Goal: Information Seeking & Learning: Learn about a topic

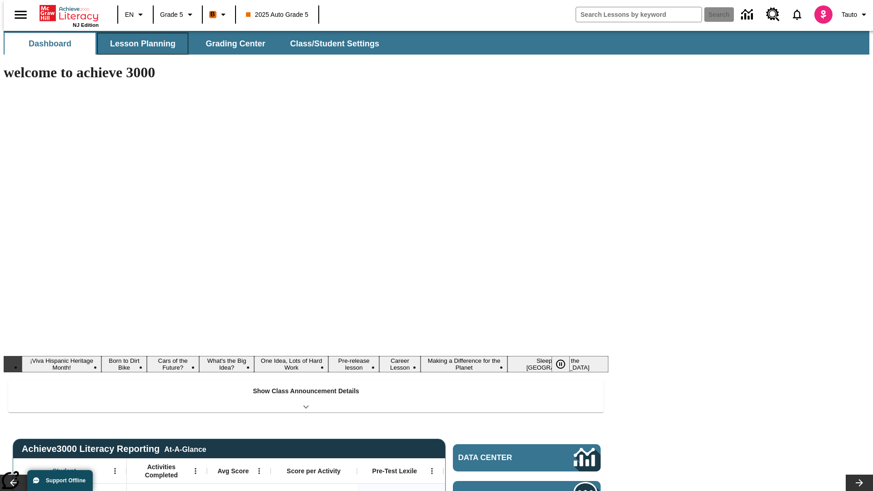
click at [139, 44] on span "Lesson Planning" at bounding box center [142, 44] width 65 height 10
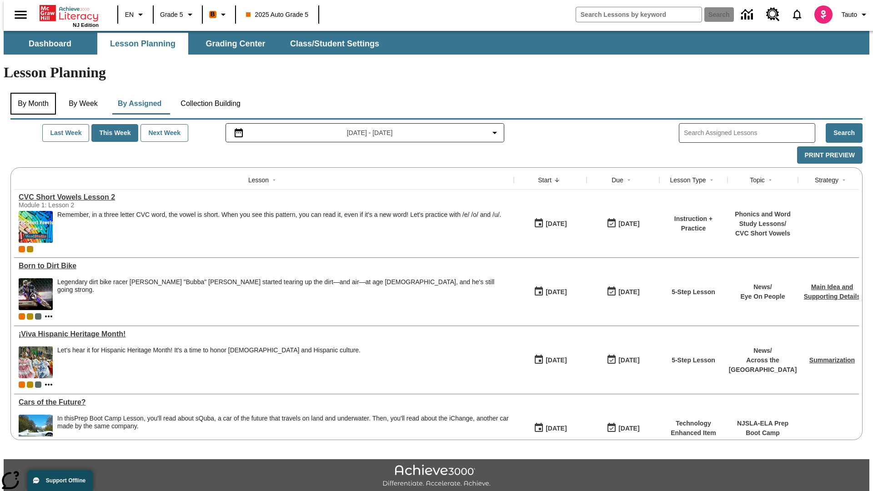
click at [30, 93] on button "By Month" at bounding box center [32, 104] width 45 height 22
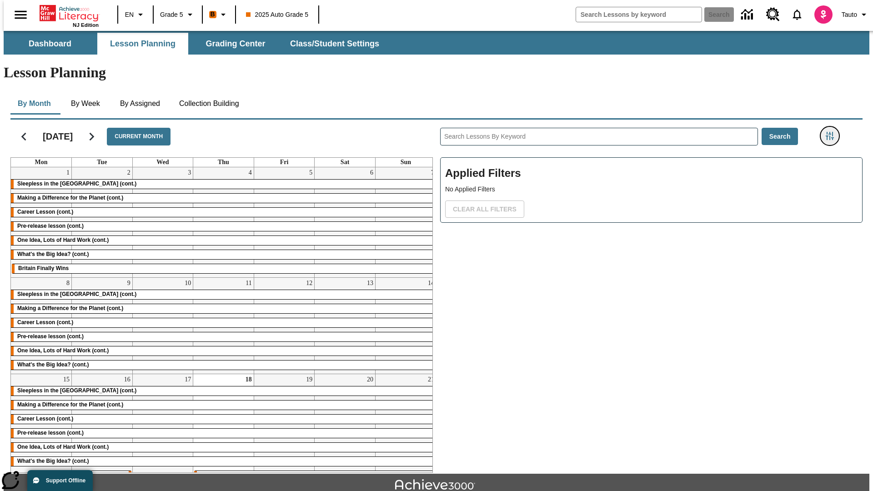
click at [832, 132] on icon "Filters Side menu" at bounding box center [829, 136] width 8 height 8
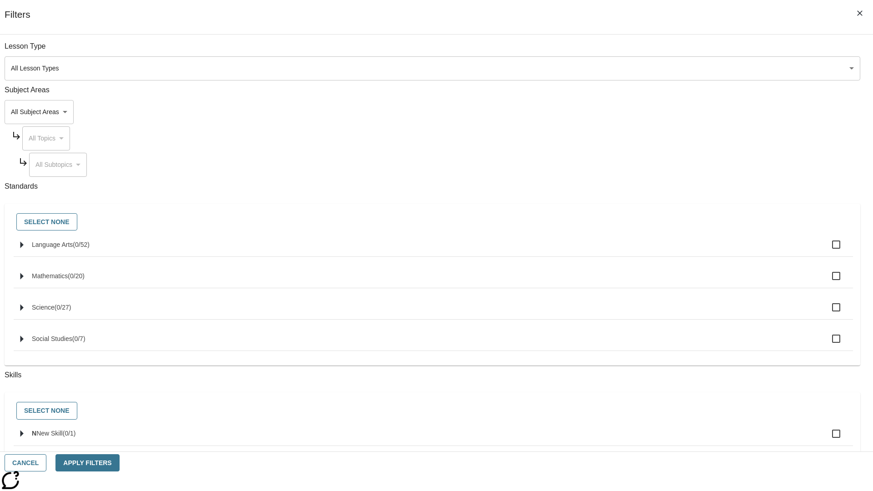
click at [655, 68] on body "Skip to main content NJ Edition EN Grade 5 B 2025 Auto Grade 5 Search 0 Tauto D…" at bounding box center [436, 281] width 865 height 501
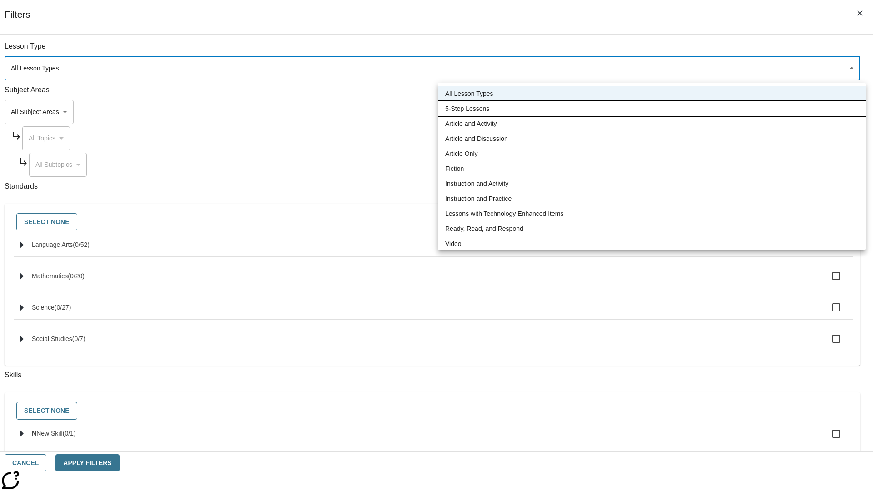
click at [651, 109] on li "5-Step Lessons" at bounding box center [652, 108] width 428 height 15
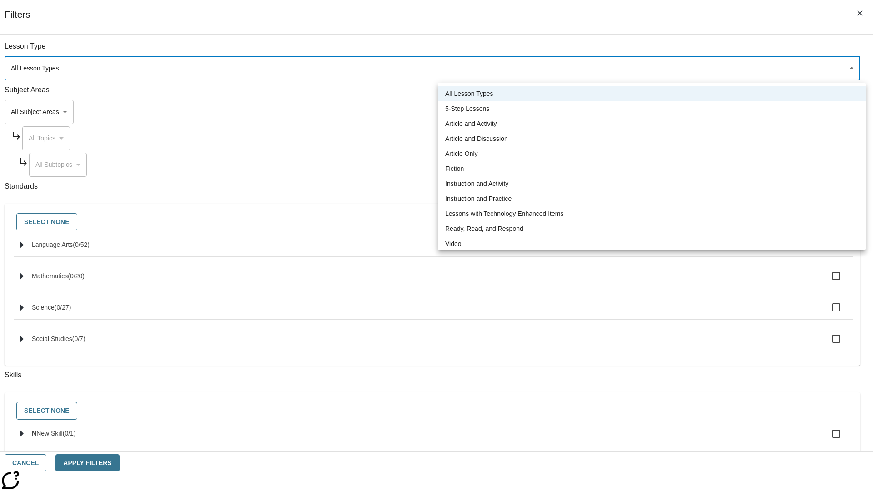
type input "1"
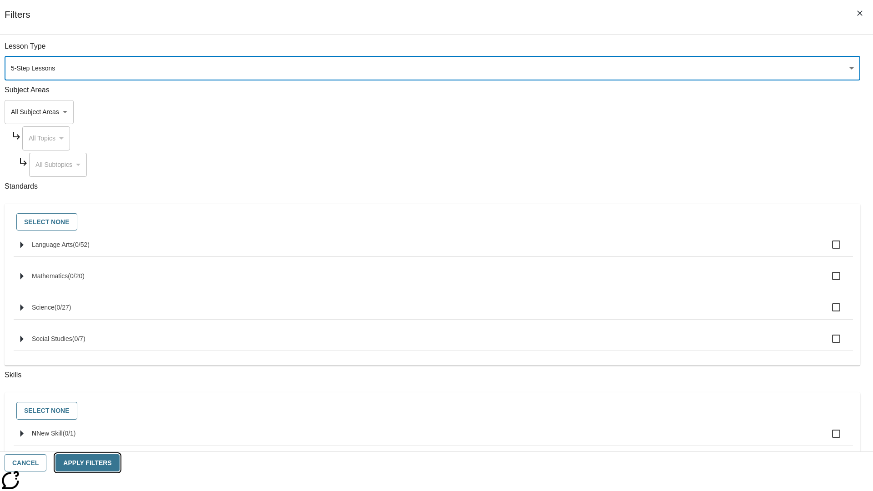
click at [119, 463] on button "Apply Filters" at bounding box center [87, 463] width 64 height 18
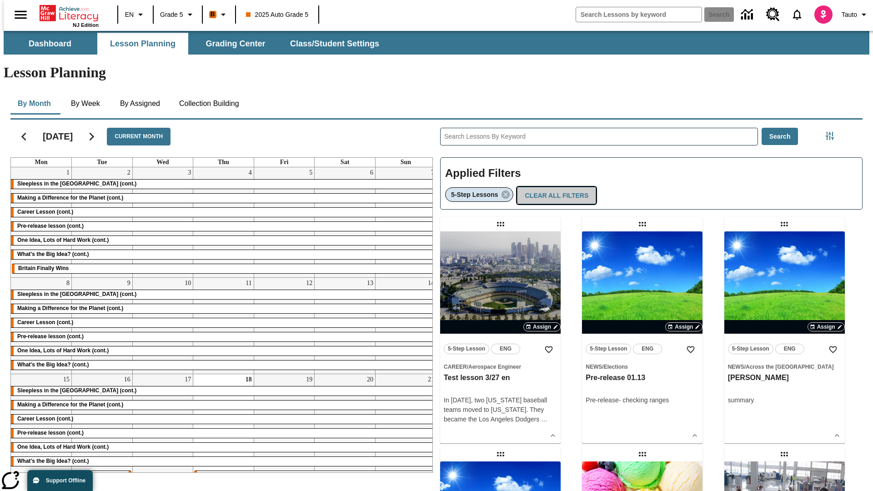
click at [554, 187] on button "Clear All Filters" at bounding box center [556, 196] width 79 height 18
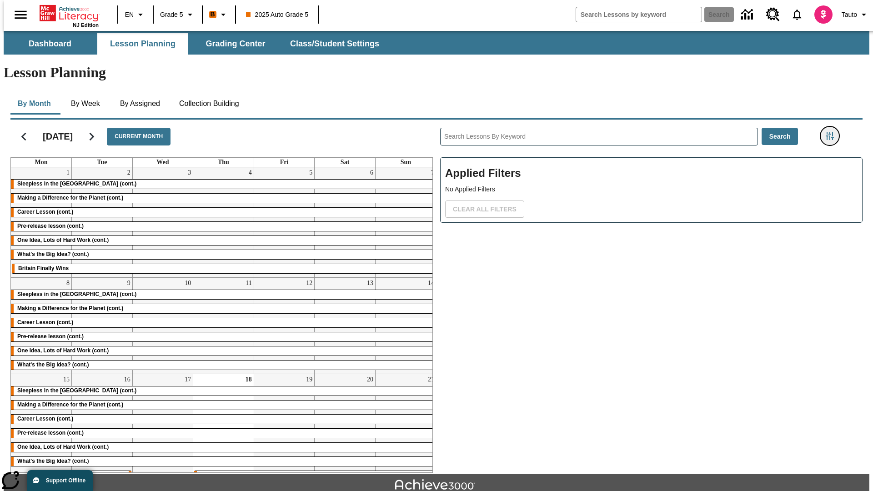
click at [832, 132] on icon "Filters Side menu" at bounding box center [829, 136] width 8 height 8
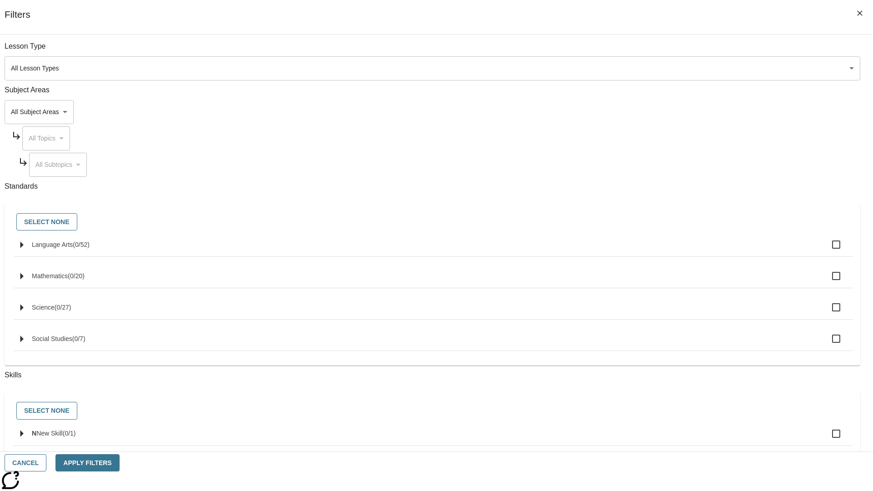
click at [655, 112] on body "Skip to main content NJ Edition EN Grade 5 B 2025 Auto Grade 5 Search 0 Tauto D…" at bounding box center [436, 281] width 865 height 501
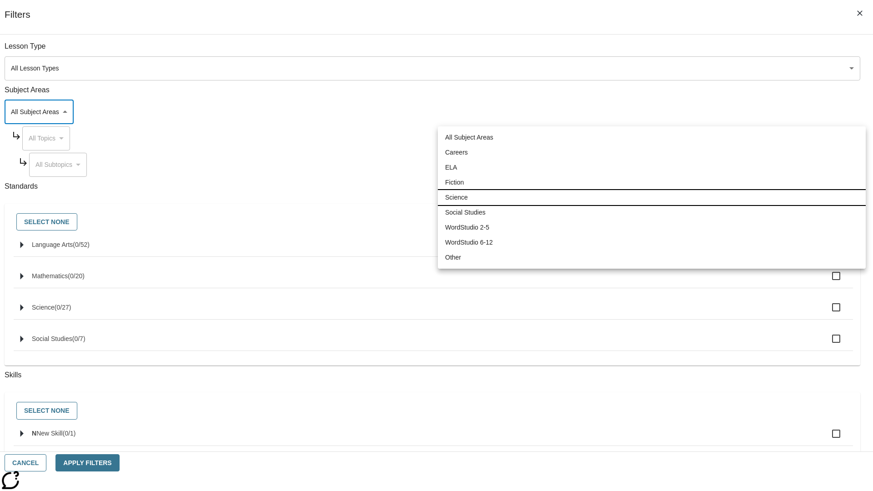
click at [651, 197] on li "Science" at bounding box center [652, 197] width 428 height 15
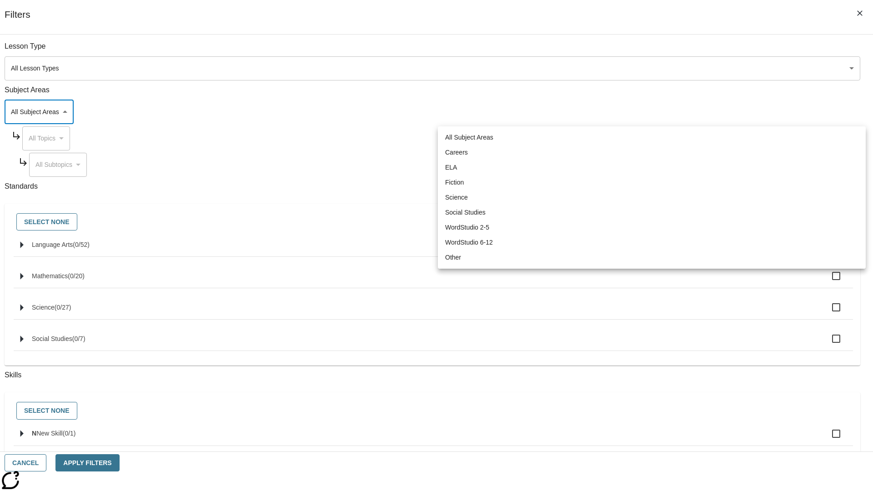
type input "2"
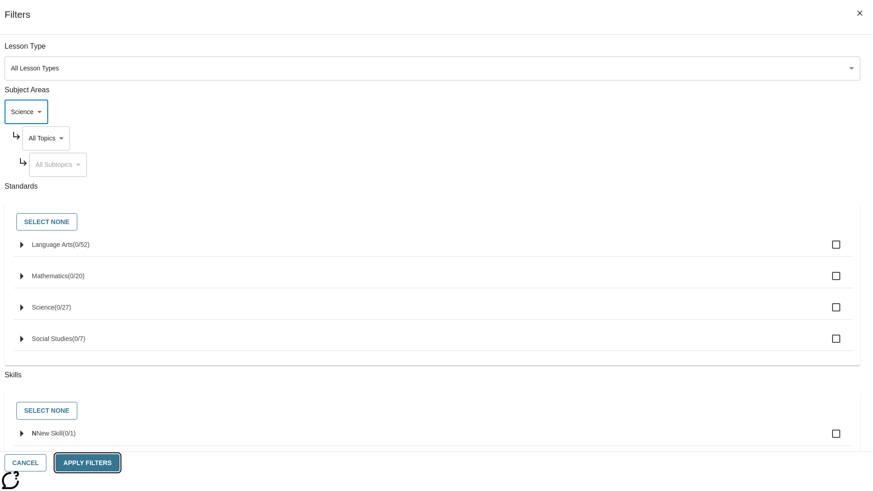
click at [119, 463] on button "Apply Filters" at bounding box center [87, 463] width 64 height 18
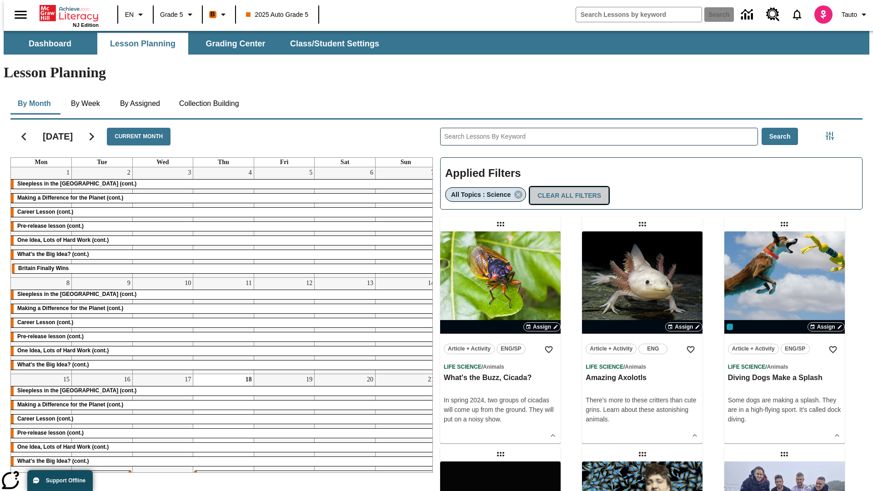
click at [565, 187] on button "Clear All Filters" at bounding box center [569, 196] width 79 height 18
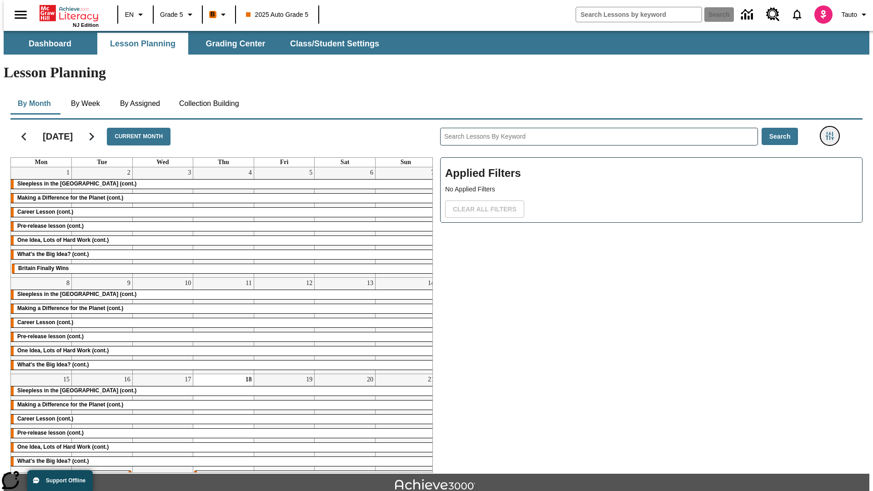
click at [832, 132] on icon "Filters Side menu" at bounding box center [829, 136] width 8 height 8
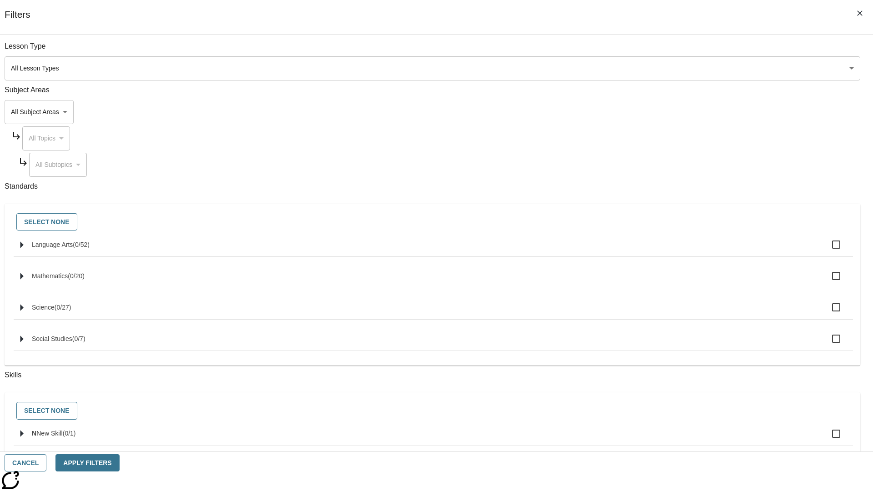
click at [73, 248] on span "Language Arts" at bounding box center [52, 244] width 41 height 7
click at [826, 250] on input "Language Arts ( 0 / 52 )" at bounding box center [835, 244] width 19 height 19
checkbox input "true"
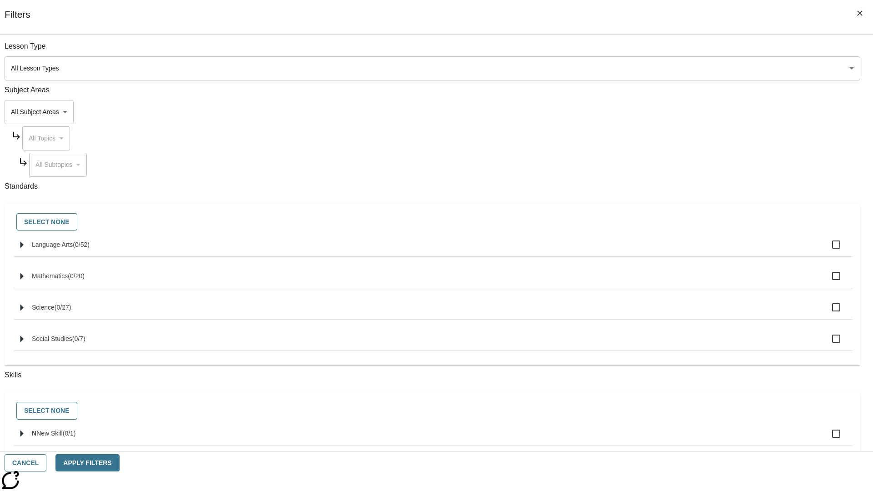
checkbox input "true"
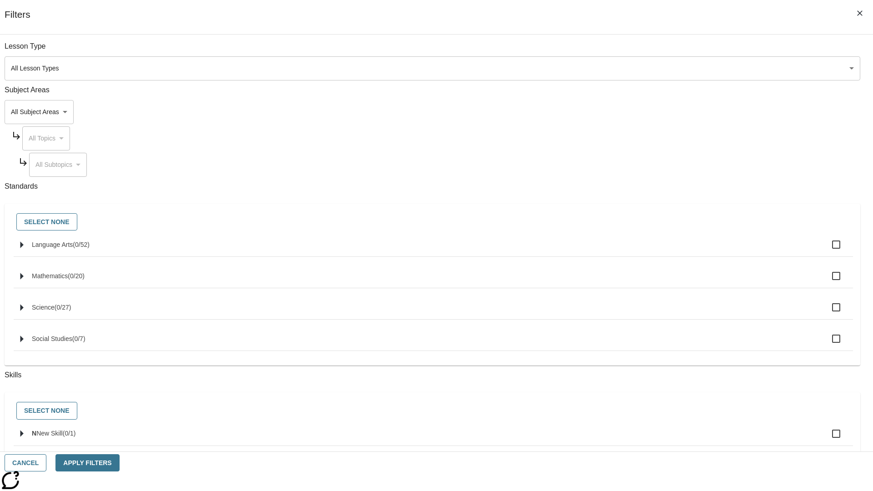
checkbox input "true"
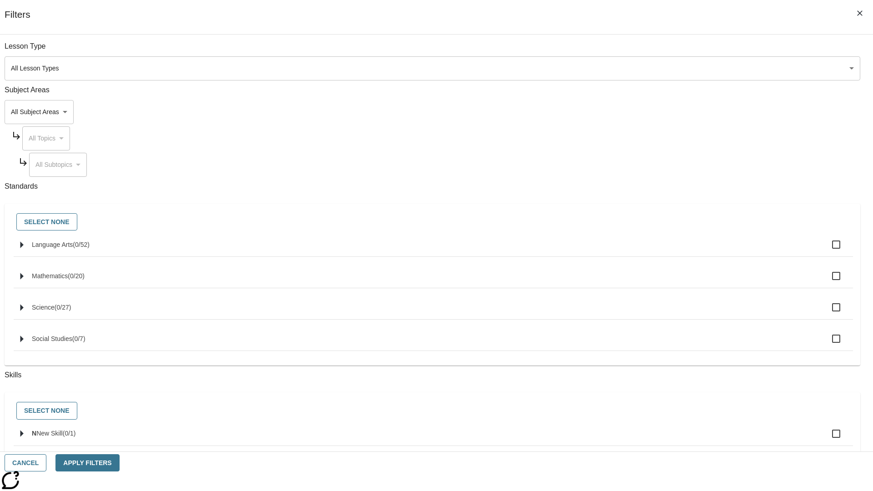
checkbox input "true"
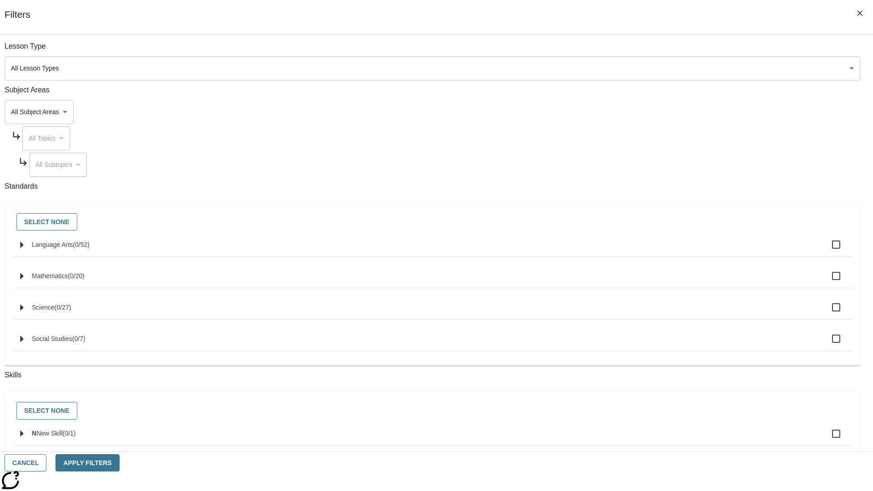
checkbox input "true"
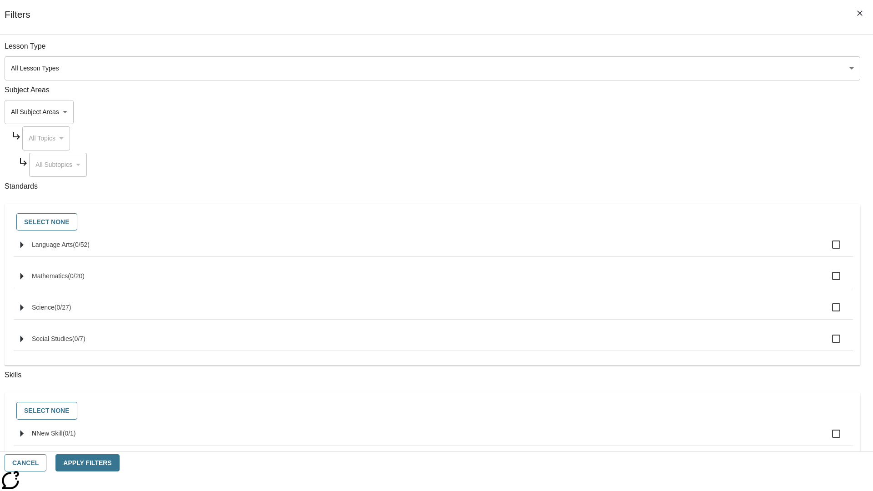
checkbox input "true"
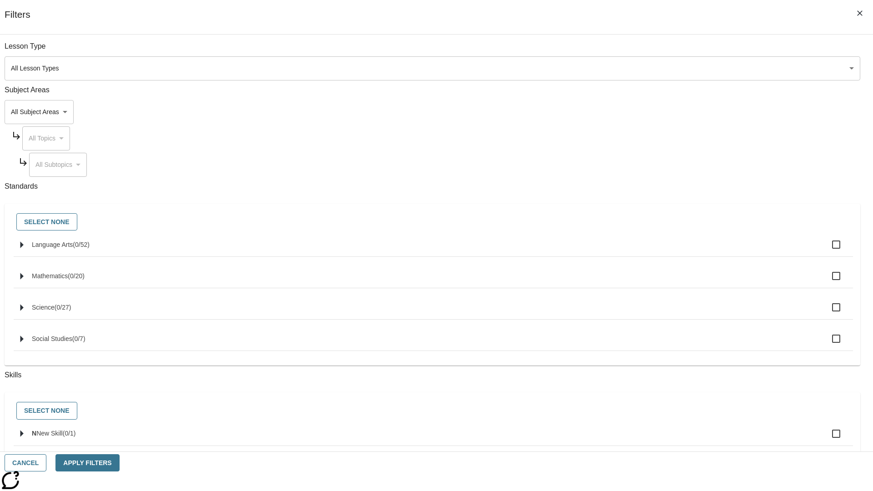
checkbox input "true"
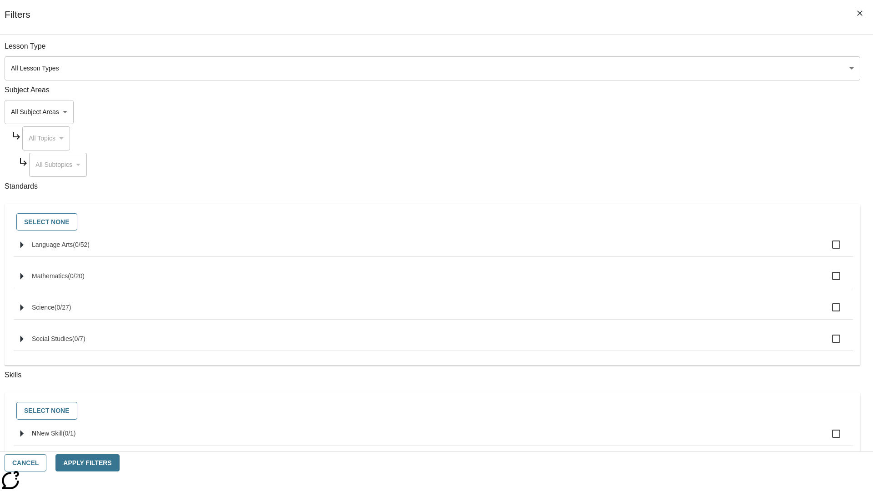
checkbox input "true"
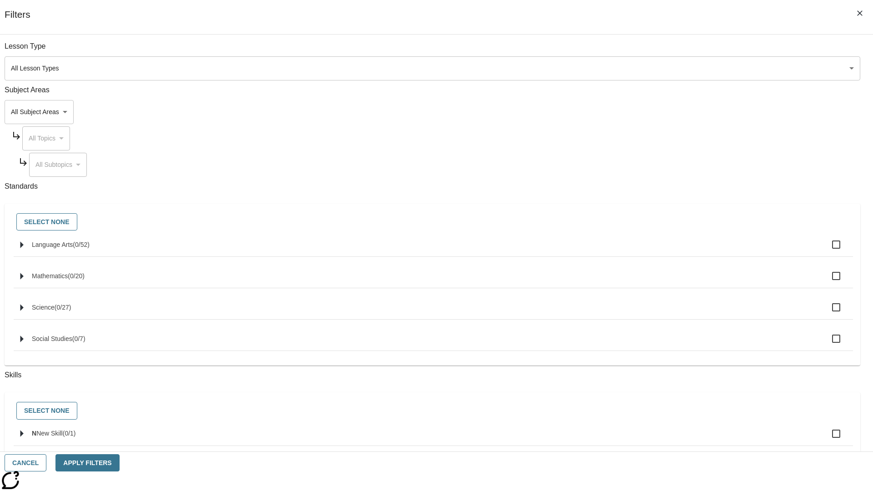
checkbox input "true"
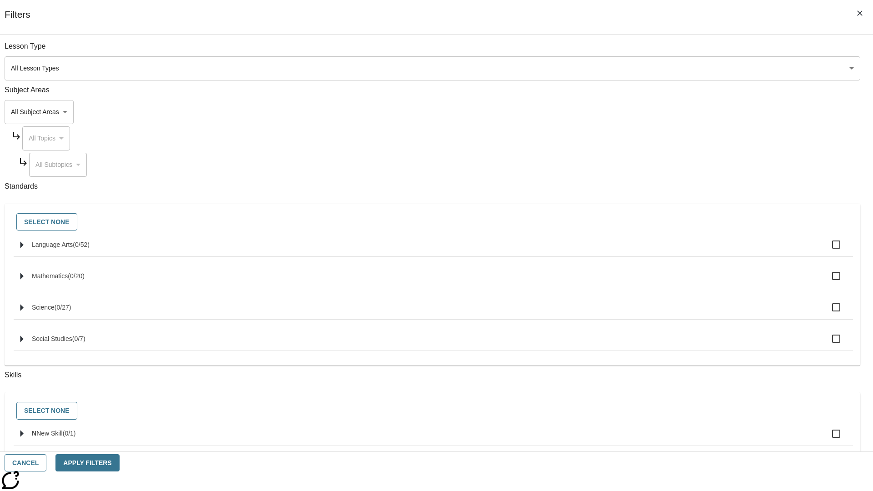
checkbox input "true"
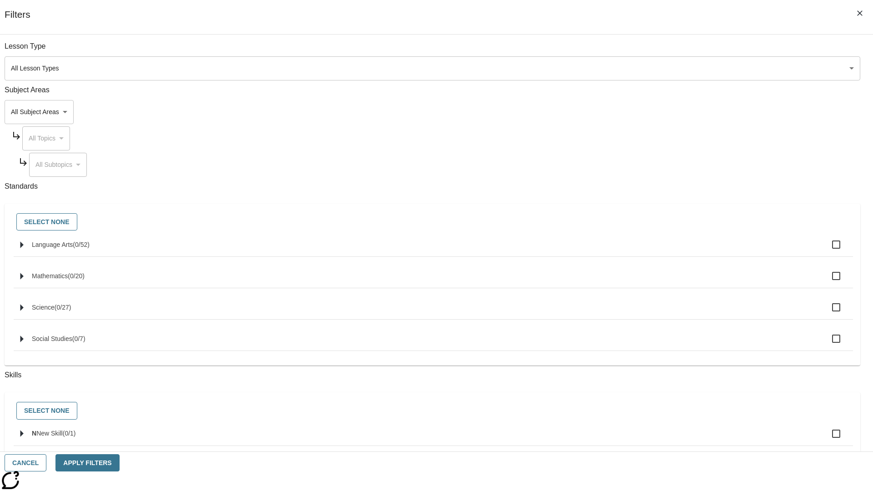
checkbox input "true"
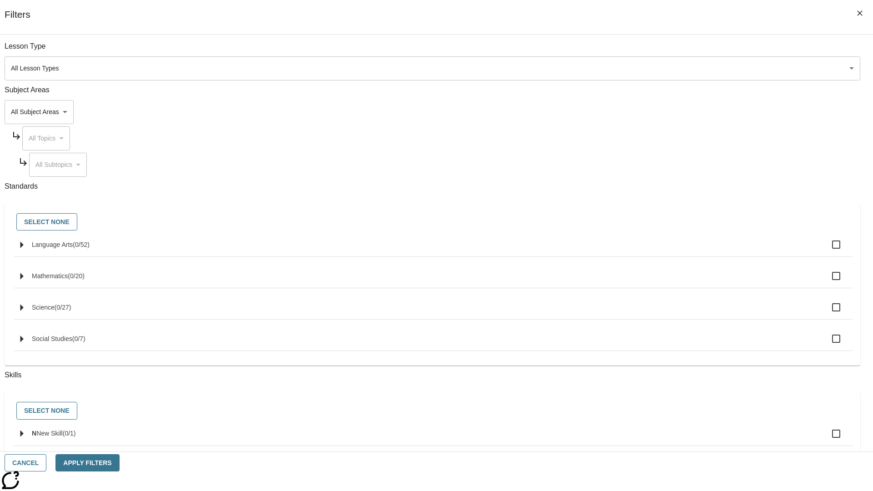
checkbox input "true"
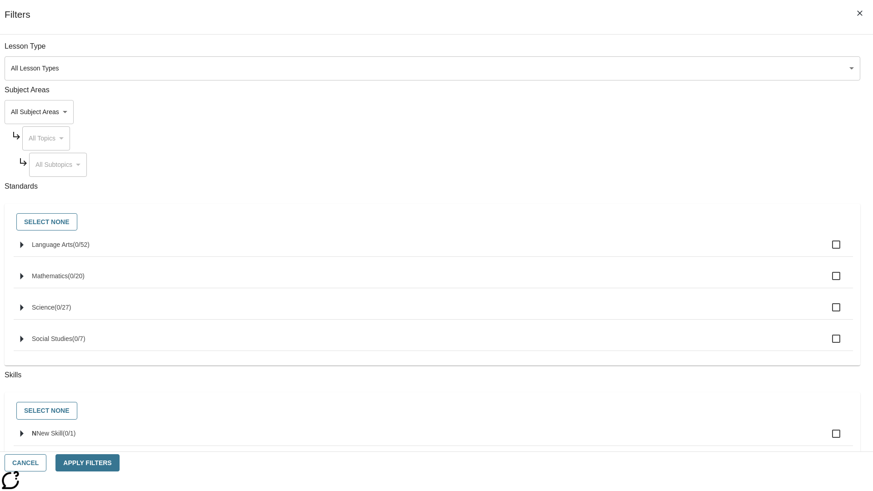
checkbox input "true"
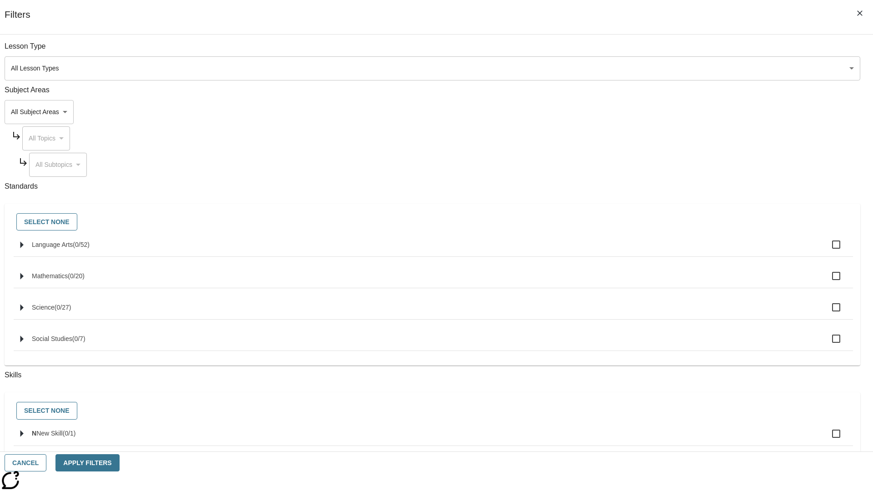
checkbox input "true"
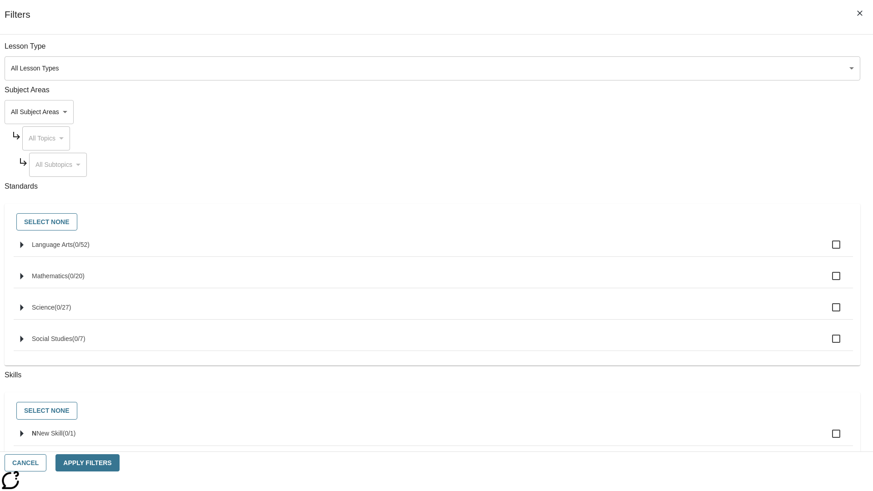
checkbox input "true"
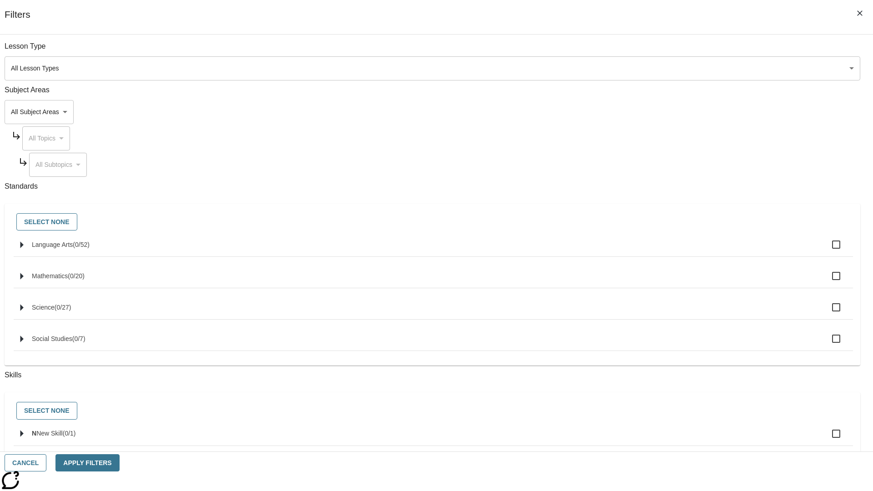
checkbox input "true"
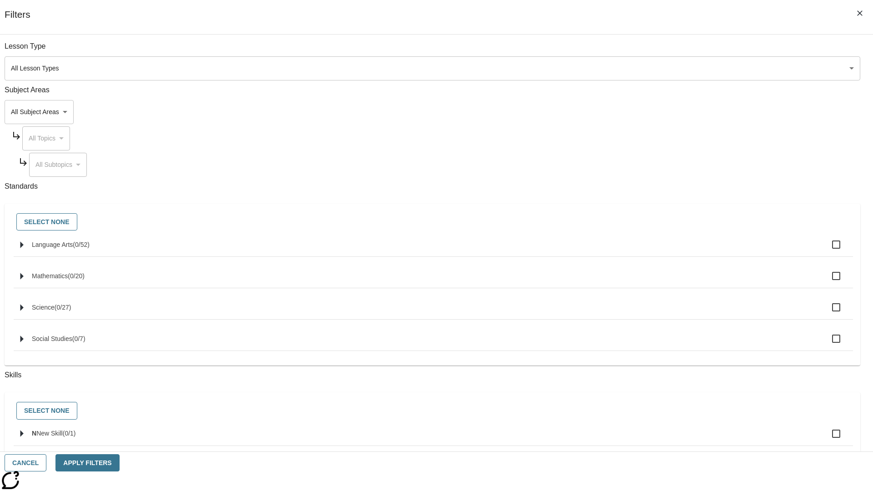
checkbox input "true"
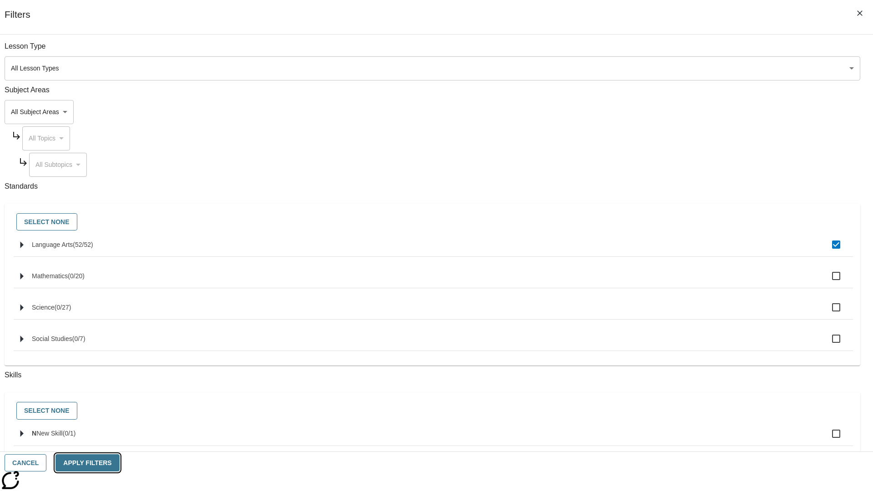
click at [119, 463] on button "Apply Filters" at bounding box center [87, 463] width 64 height 18
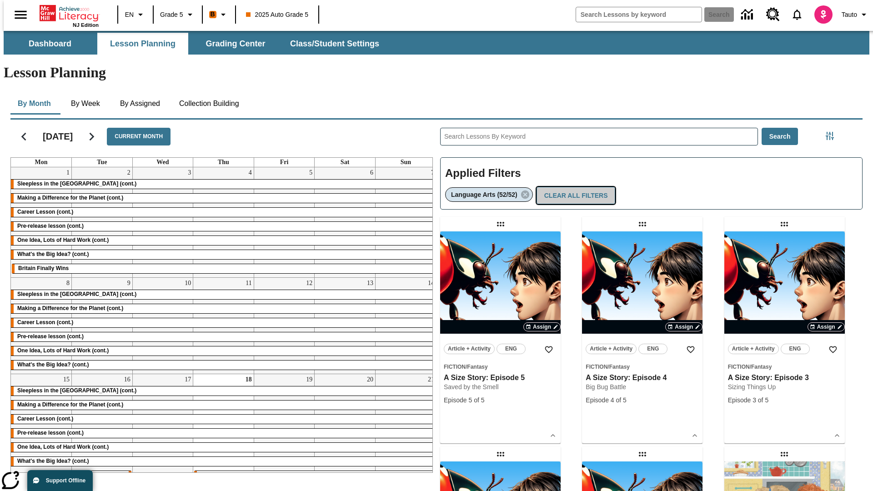
click at [574, 187] on button "Clear All Filters" at bounding box center [575, 196] width 79 height 18
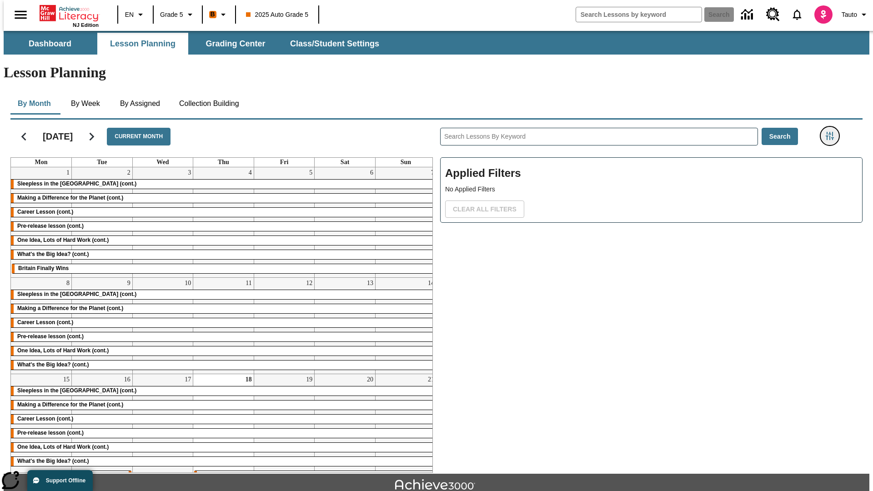
click at [832, 132] on icon "Filters Side menu" at bounding box center [829, 136] width 8 height 8
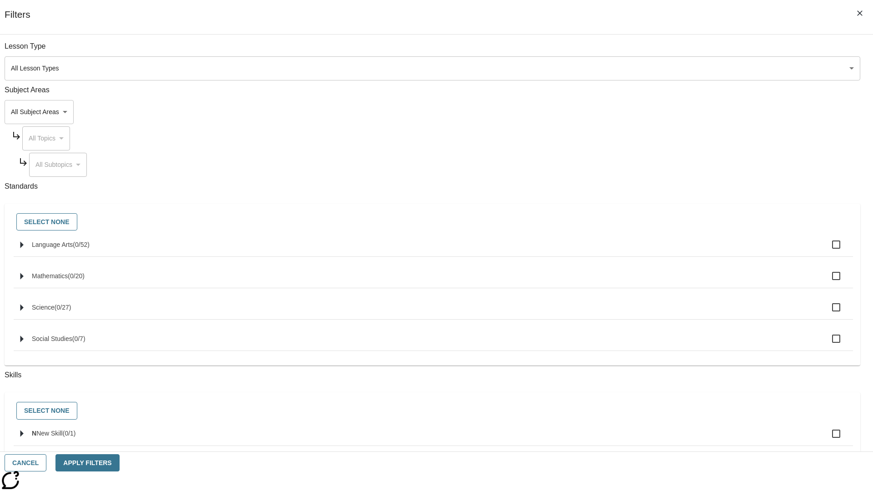
click at [655, 439] on label "N New Skill ( 0 / 1 )" at bounding box center [439, 433] width 814 height 19
click at [826, 439] on input "N New Skill ( 0 / 1 )" at bounding box center [835, 433] width 19 height 19
checkbox input "true"
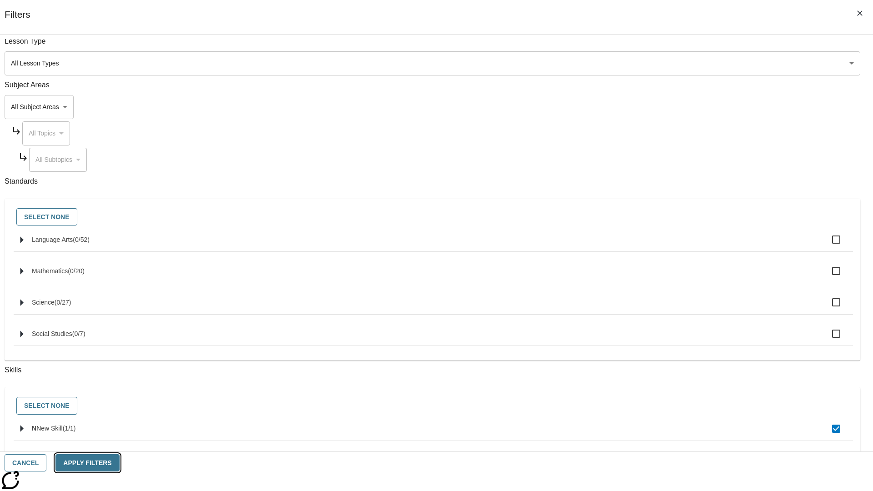
click at [119, 463] on button "Apply Filters" at bounding box center [87, 463] width 64 height 18
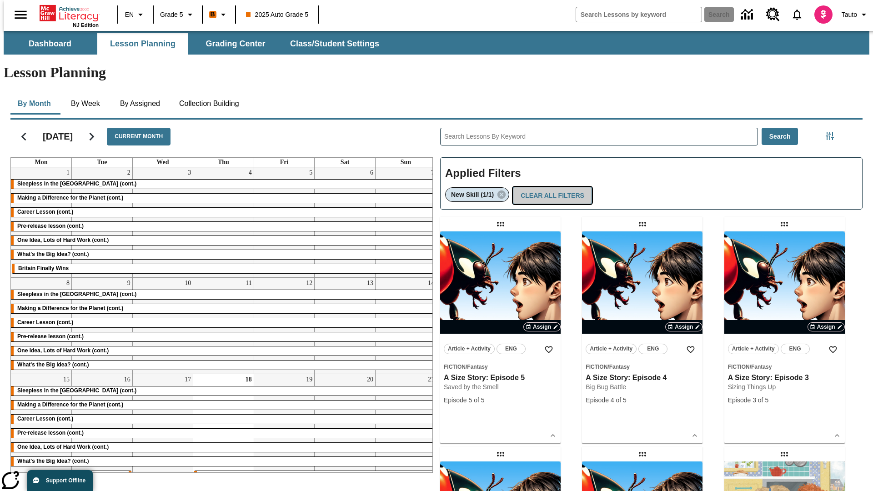
click at [550, 187] on button "Clear All Filters" at bounding box center [552, 196] width 79 height 18
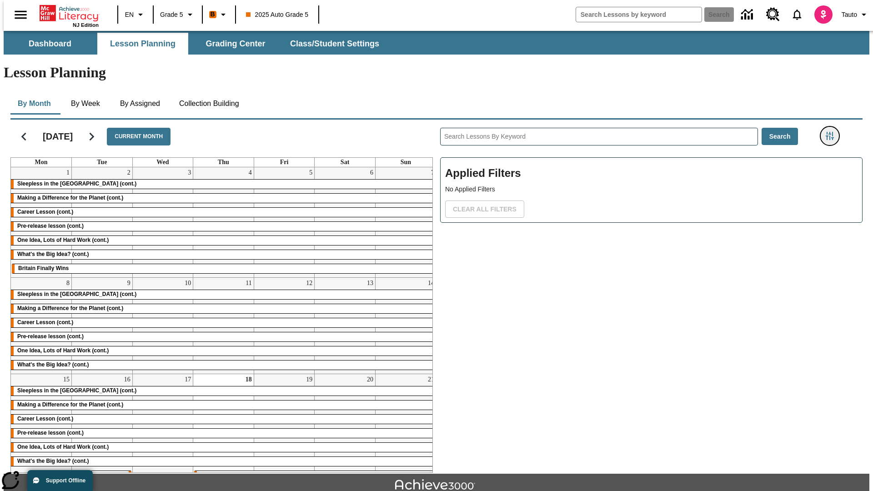
click at [832, 132] on icon "Filters Side menu" at bounding box center [829, 136] width 8 height 8
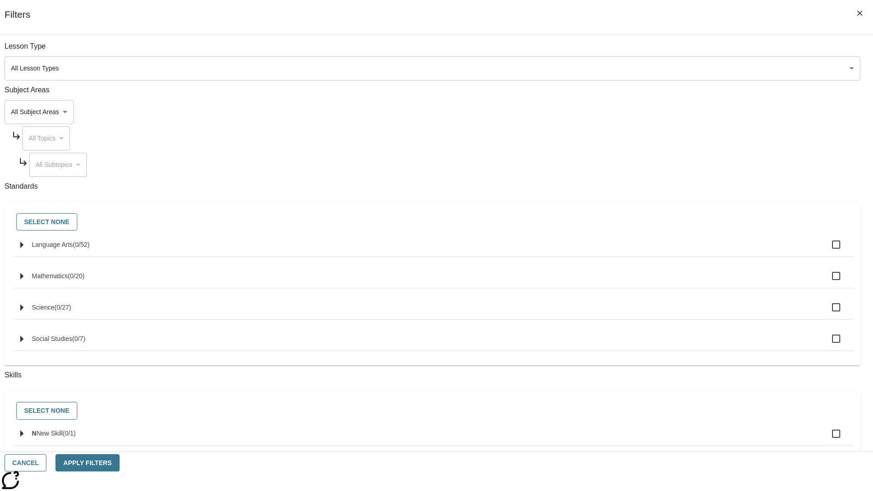
checkbox input "true"
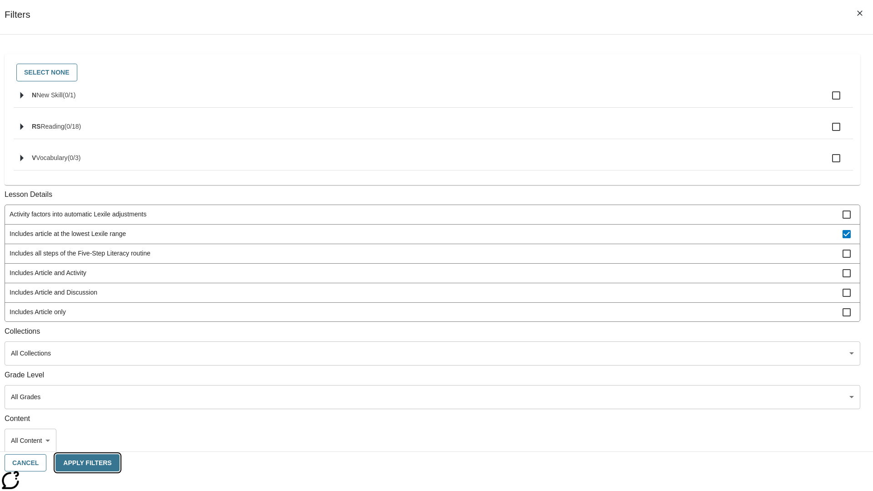
click at [119, 463] on button "Apply Filters" at bounding box center [87, 463] width 64 height 18
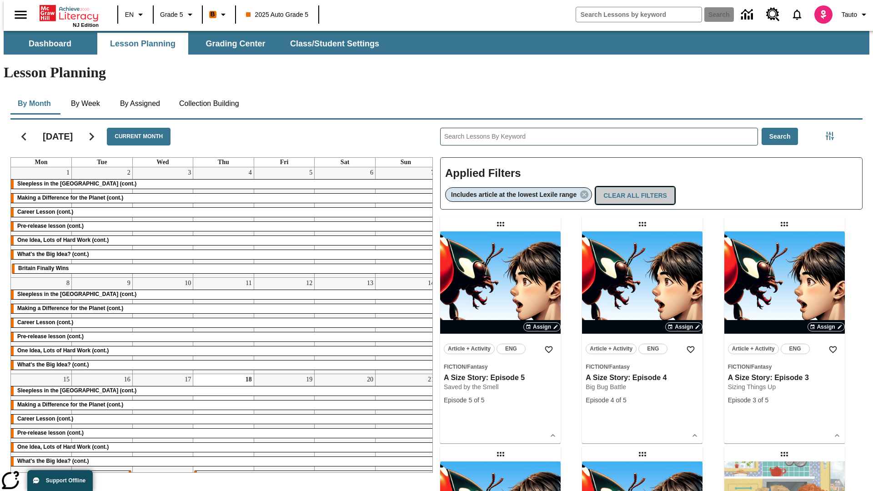
click at [636, 187] on button "Clear All Filters" at bounding box center [634, 196] width 79 height 18
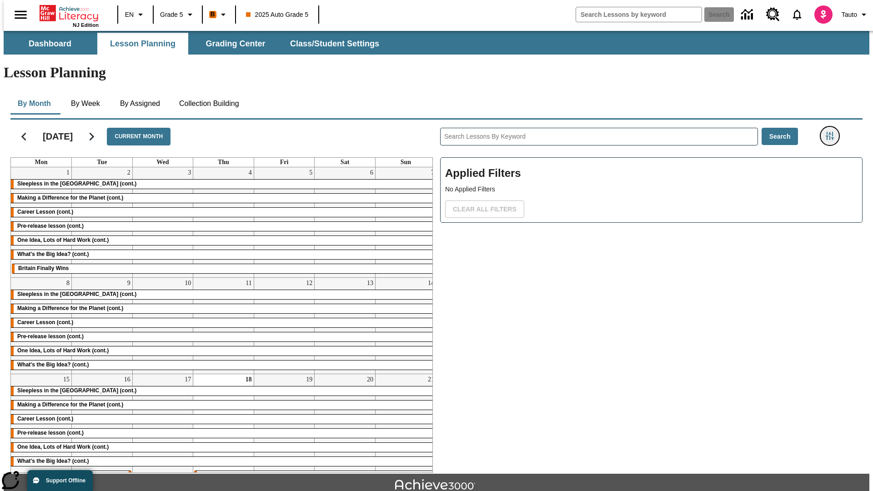
click at [832, 132] on icon "Filters Side menu" at bounding box center [829, 136] width 8 height 8
